Goal: Task Accomplishment & Management: Use online tool/utility

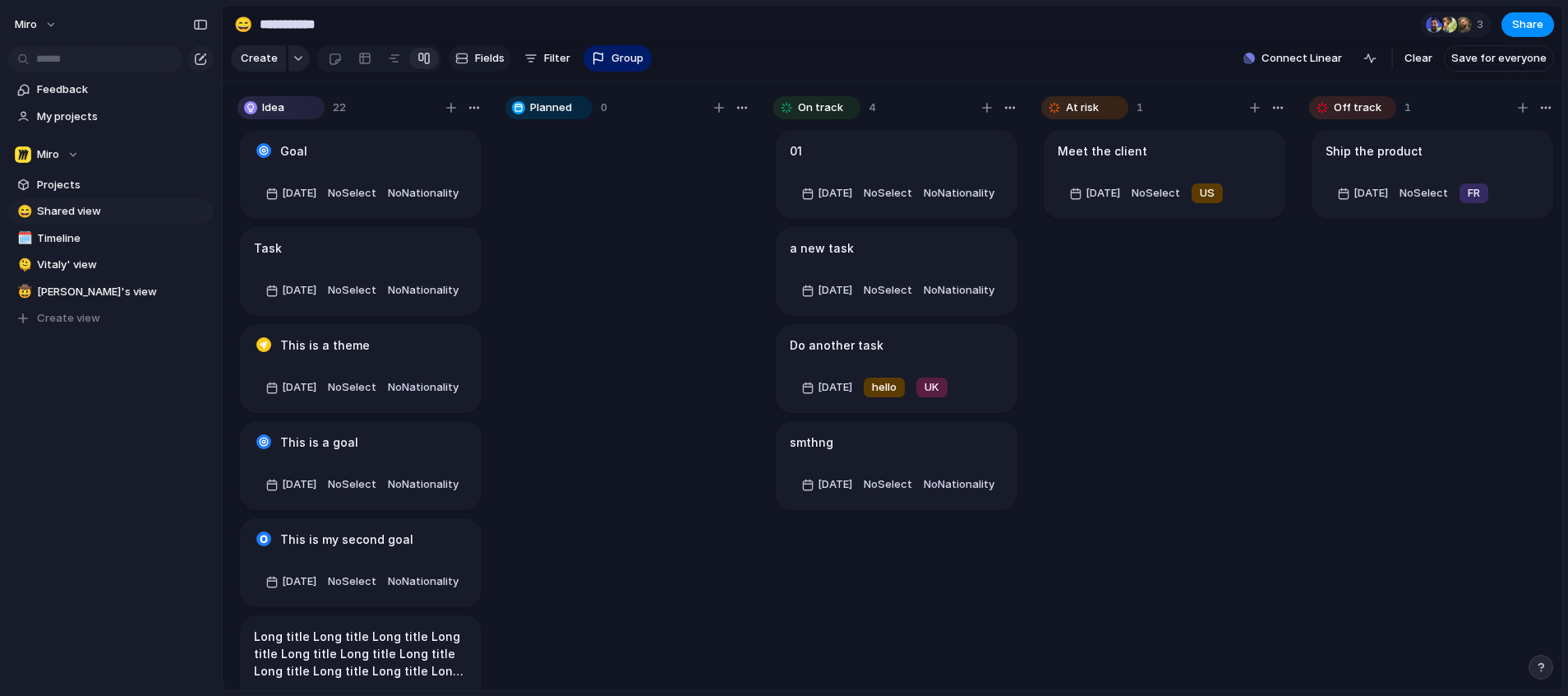
click at [491, 58] on span "Fields" at bounding box center [489, 58] width 29 height 16
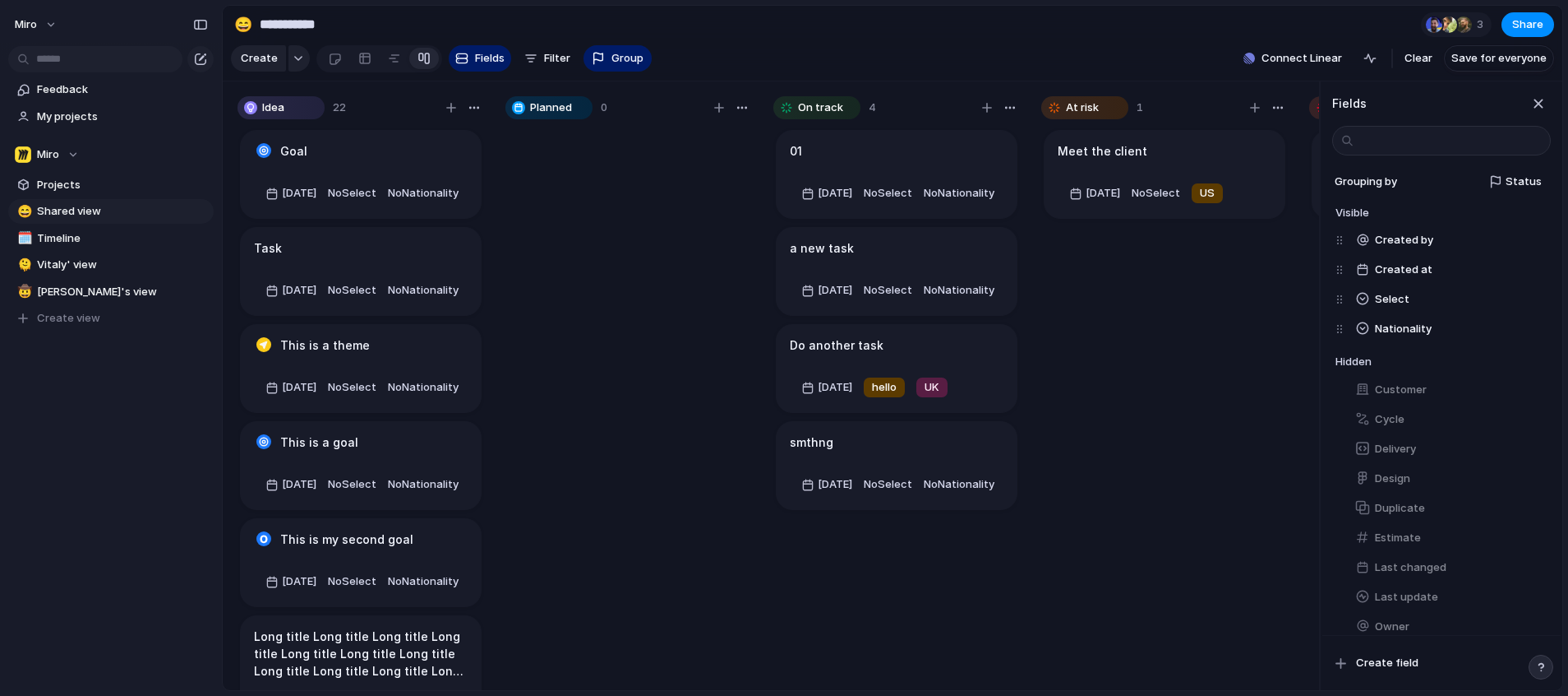
click at [1204, 79] on section "Create Fields Filter Group Zoom Connect Linear Clear Save for everyone" at bounding box center [892, 62] width 1340 height 40
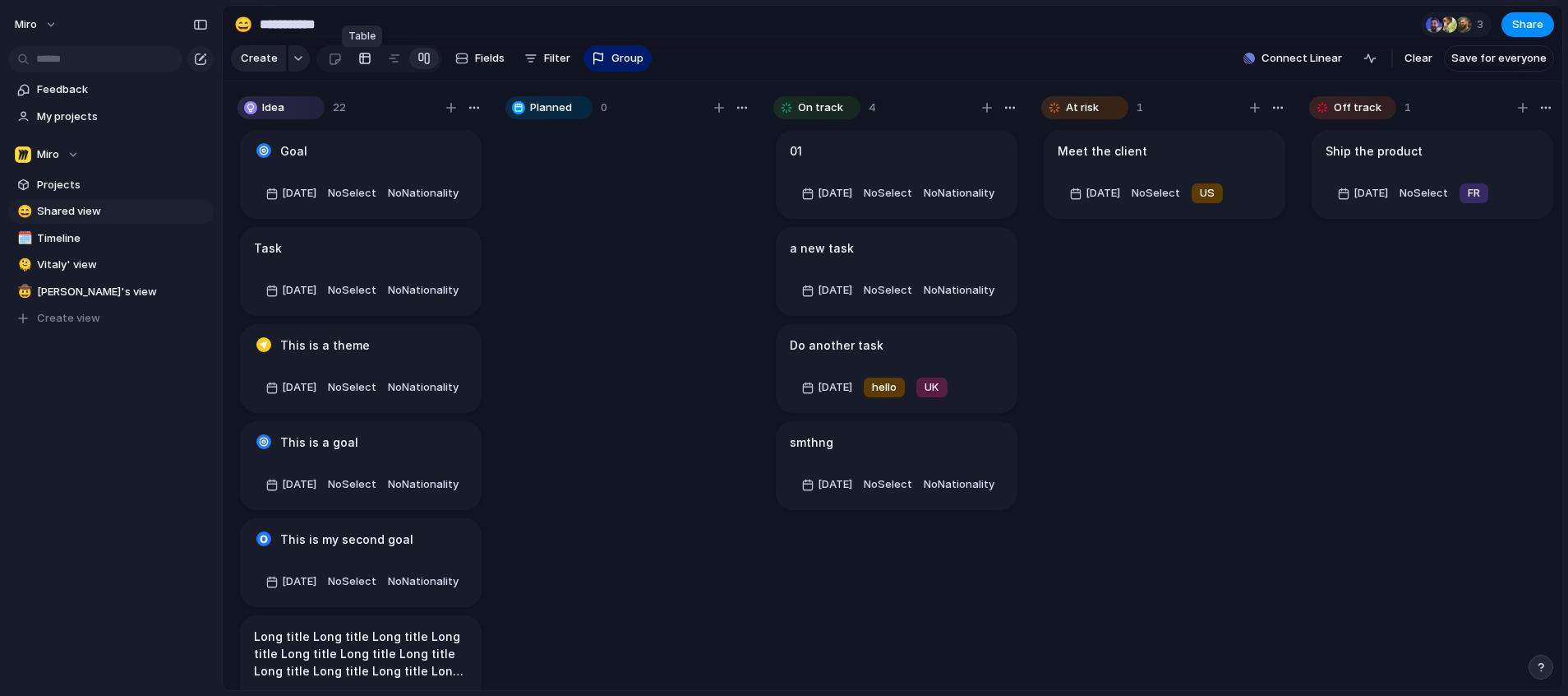
click at [359, 67] on div at bounding box center [364, 58] width 13 height 27
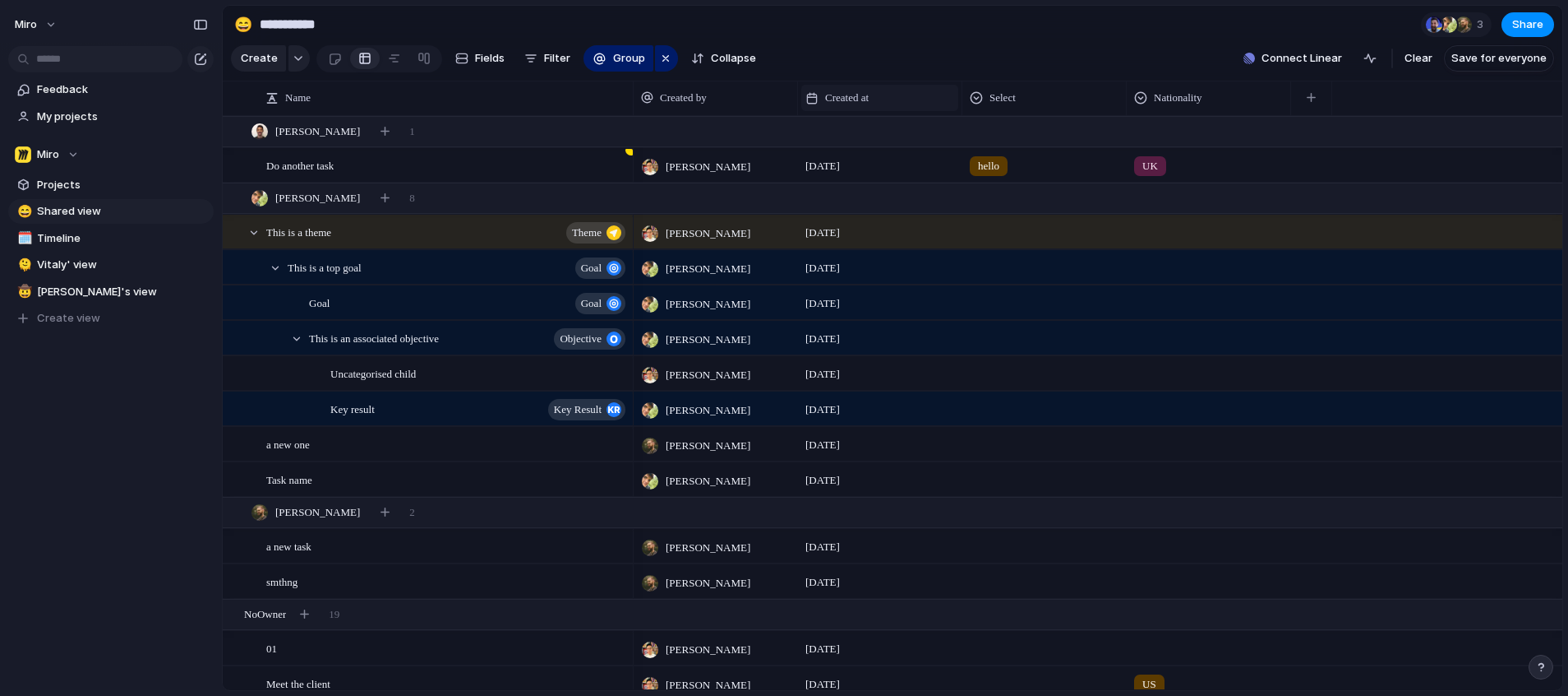
click at [853, 106] on span "Created at" at bounding box center [847, 97] width 44 height 16
click at [849, 142] on span "Modify" at bounding box center [849, 146] width 35 height 16
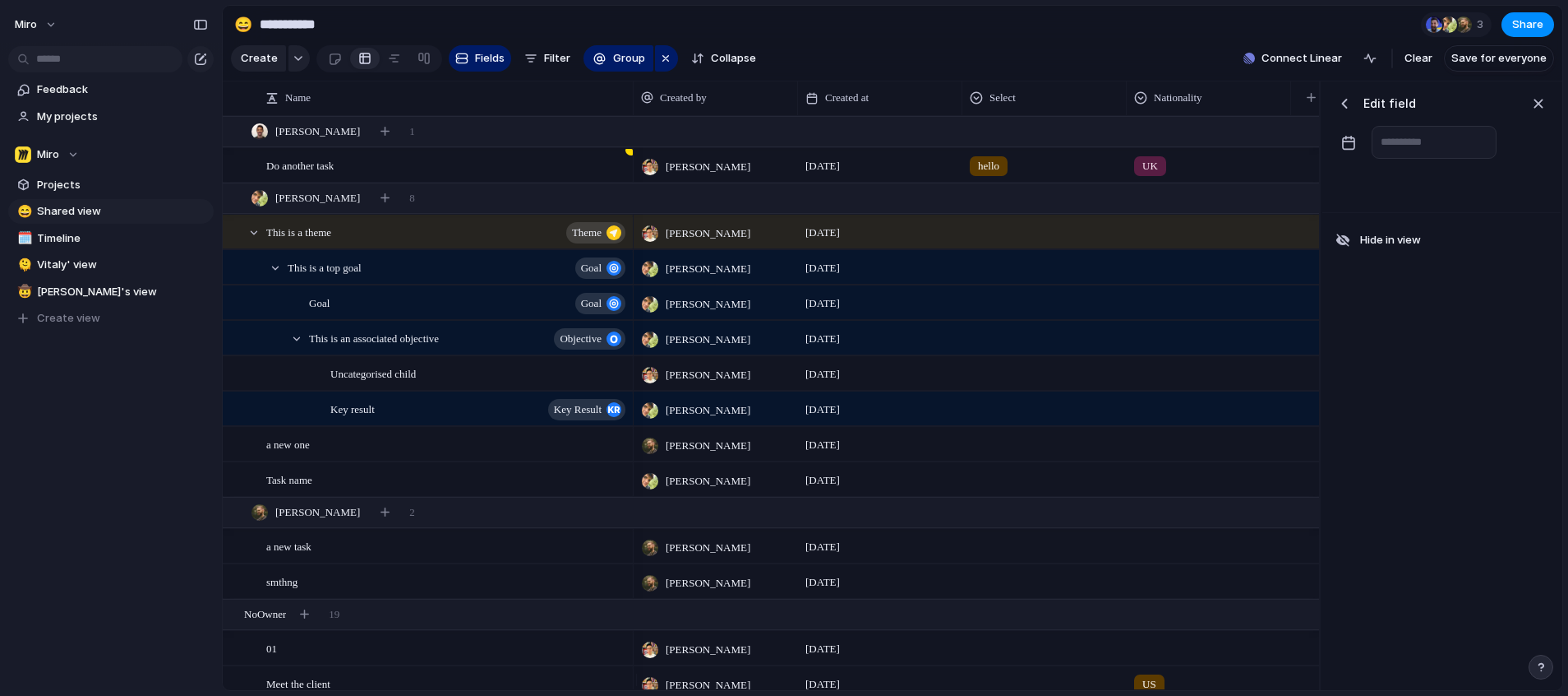
click at [1340, 112] on div "button" at bounding box center [1344, 103] width 16 height 16
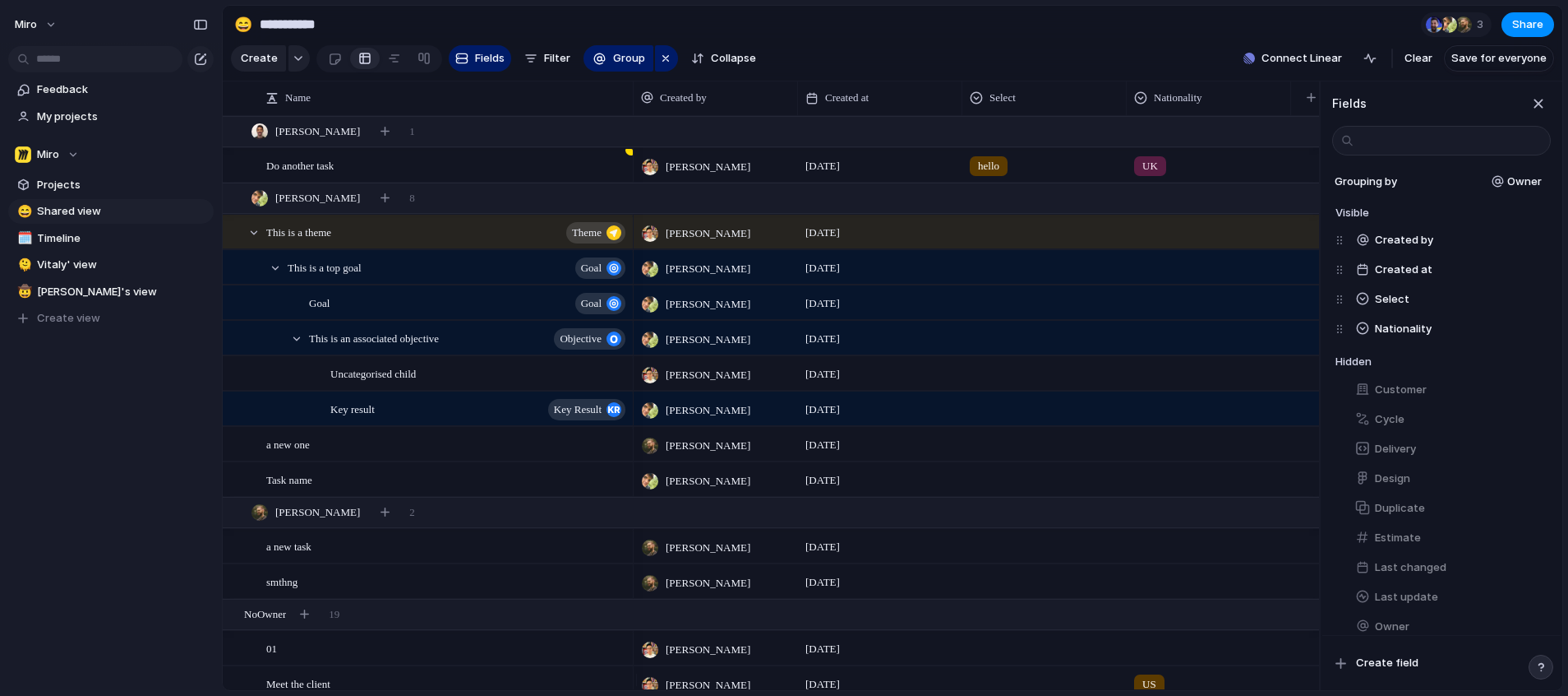
click at [1153, 73] on section "Create Fields Filter Group Zoom Collapse Connect Linear Clear Save for everyone" at bounding box center [892, 62] width 1340 height 40
